Goal: Task Accomplishment & Management: Manage account settings

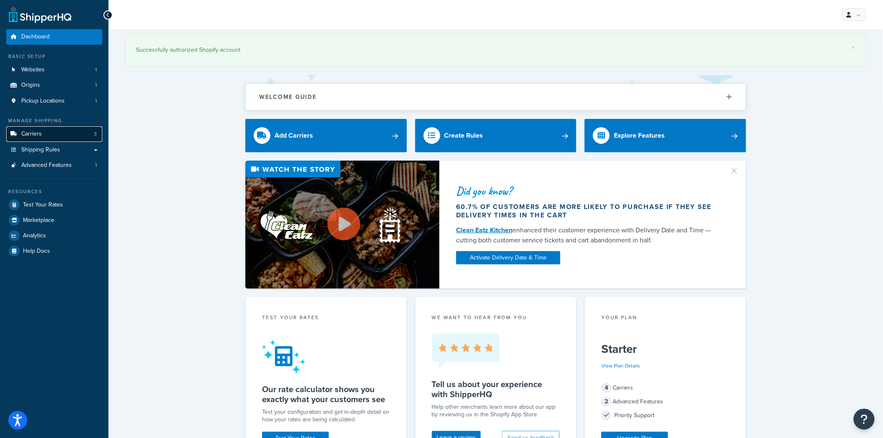
click at [48, 138] on link "Carriers 3" at bounding box center [54, 133] width 96 height 15
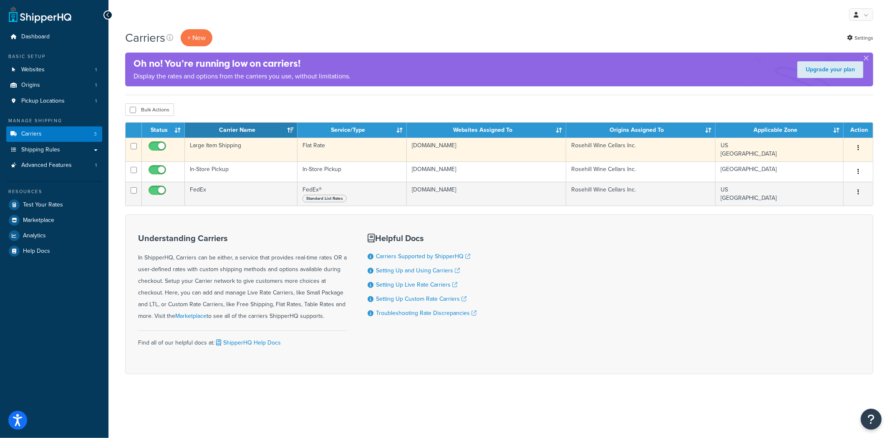
click at [214, 148] on td "Large Item Shipping" at bounding box center [241, 150] width 113 height 24
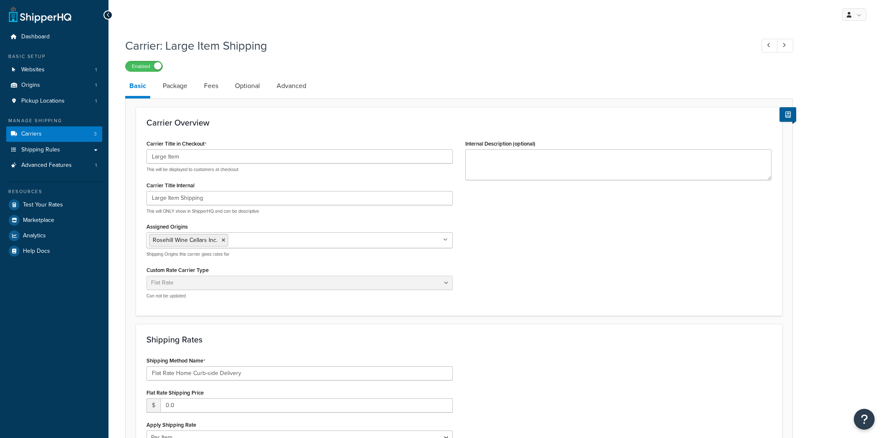
select select "flat"
select select "item"
click at [303, 90] on link "Advanced" at bounding box center [291, 86] width 38 height 20
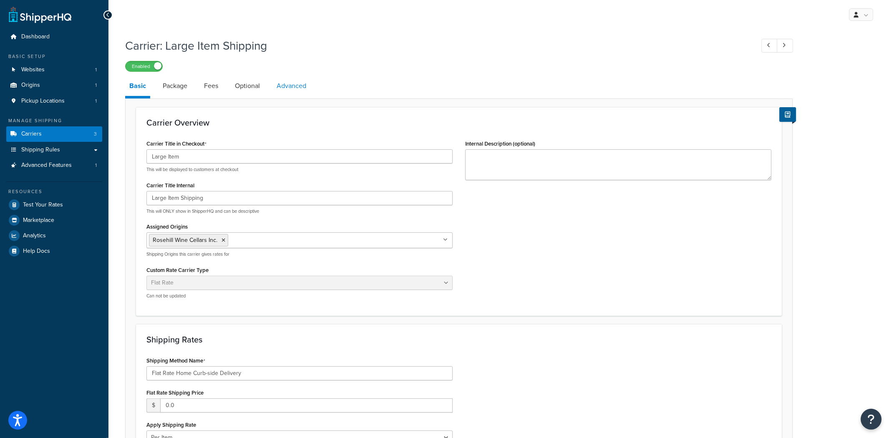
select select "false"
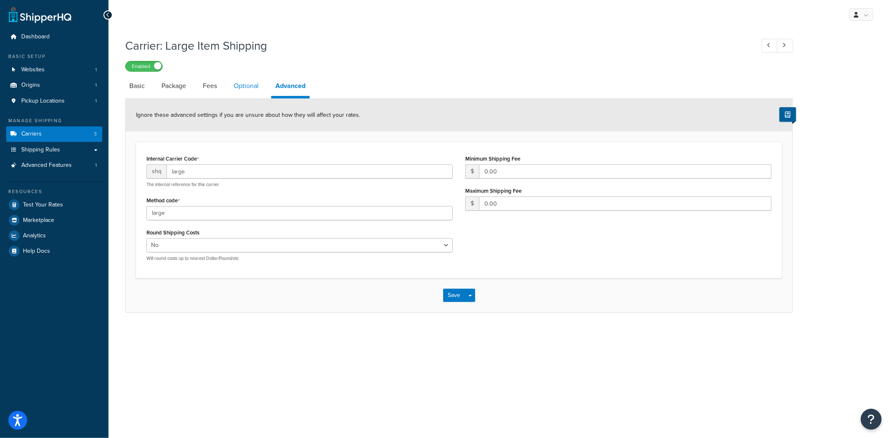
click at [247, 82] on link "Optional" at bounding box center [245, 86] width 33 height 20
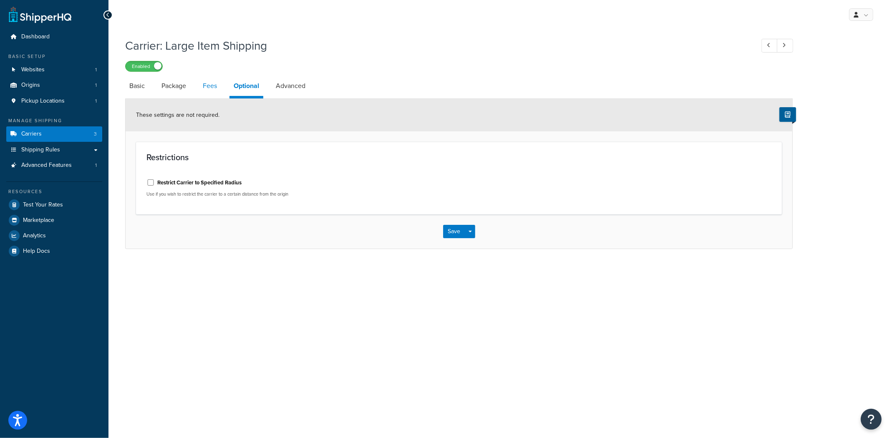
click at [201, 90] on link "Fees" at bounding box center [210, 86] width 23 height 20
select select "AFTER"
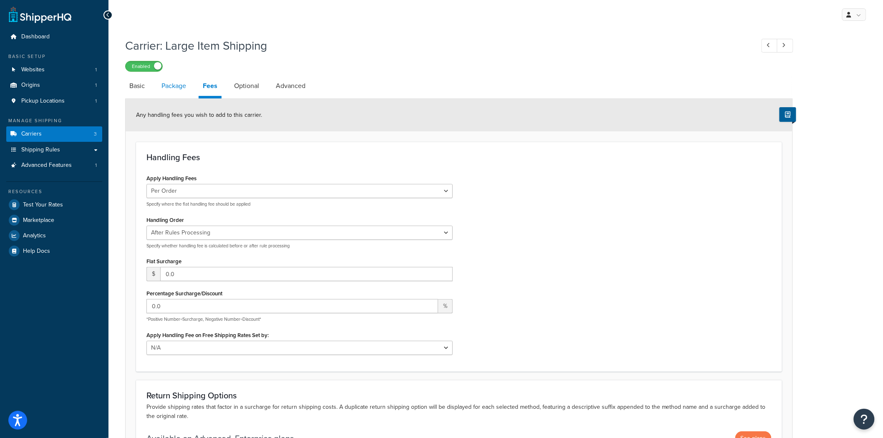
click at [184, 81] on link "Package" at bounding box center [173, 86] width 33 height 20
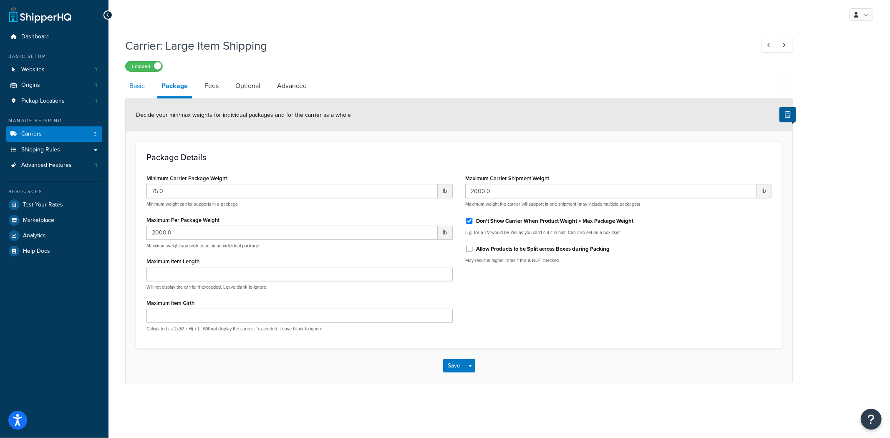
click at [139, 83] on link "Basic" at bounding box center [137, 86] width 24 height 20
select select "flat"
select select "item"
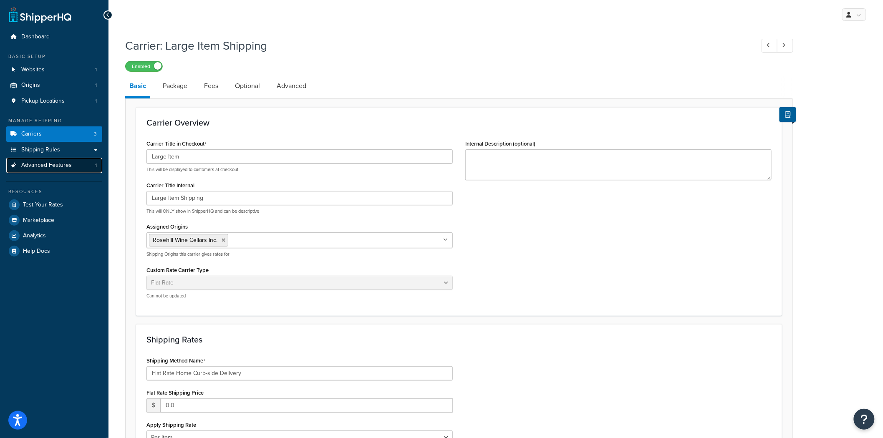
click at [33, 170] on link "Advanced Features 1" at bounding box center [54, 165] width 96 height 15
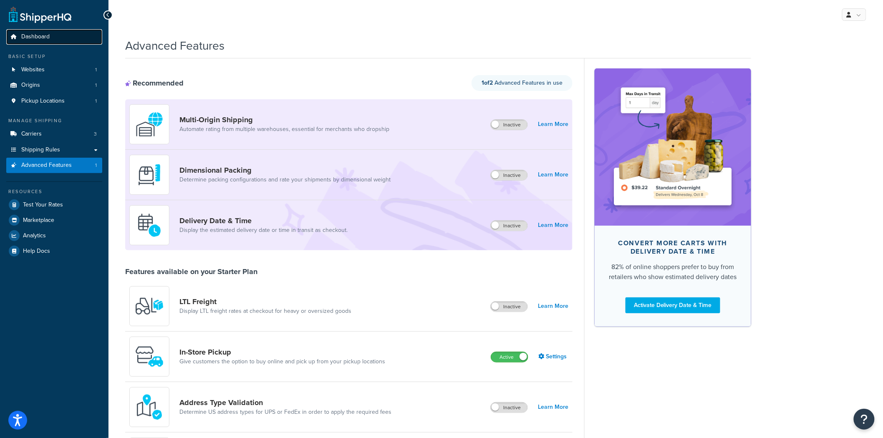
click at [39, 30] on link "Dashboard" at bounding box center [54, 36] width 96 height 15
